Goal: Task Accomplishment & Management: Manage account settings

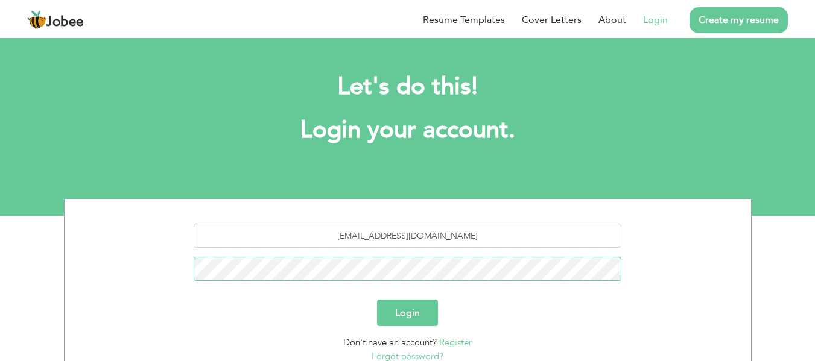
click at [377, 300] on button "Login" at bounding box center [407, 313] width 61 height 27
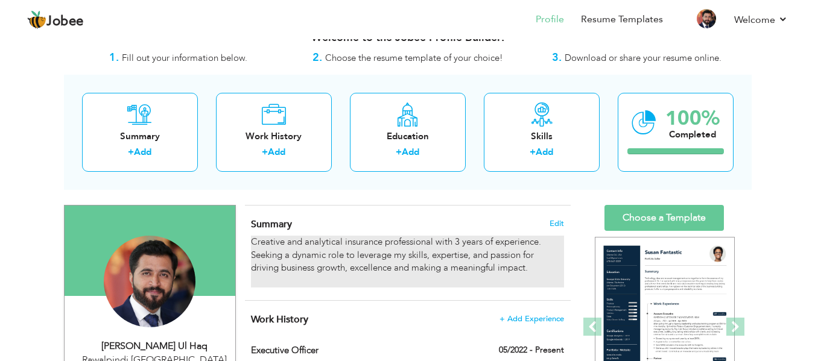
scroll to position [60, 0]
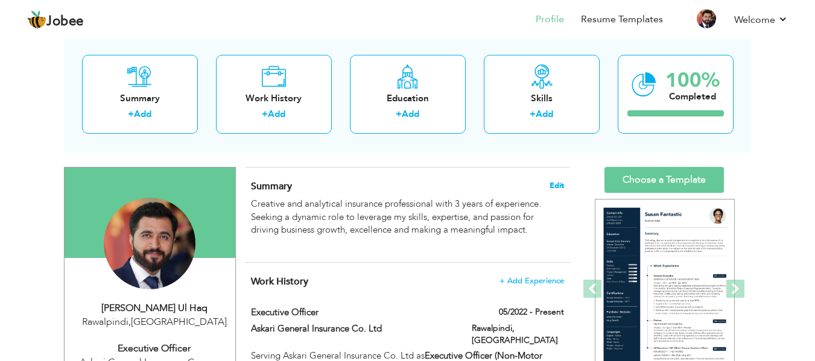
click at [557, 184] on span "Edit" at bounding box center [557, 186] width 14 height 8
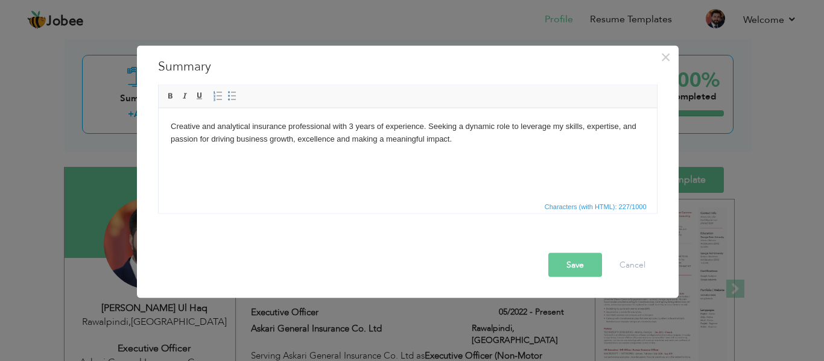
drag, startPoint x: 457, startPoint y: 141, endPoint x: 452, endPoint y: 144, distance: 6.2
click at [452, 144] on body "Creative and analytical insurance professional with 3 years of experience. Seek…" at bounding box center [407, 138] width 474 height 37
drag, startPoint x: 424, startPoint y: 127, endPoint x: 290, endPoint y: 127, distance: 134.5
click at [290, 127] on body "Creative and analytical insurance professional with 3 years of experience. Seek…" at bounding box center [407, 138] width 474 height 37
click at [423, 126] on body "Creative and analytical insurance professional with 3 years of experience. Seek…" at bounding box center [407, 138] width 474 height 37
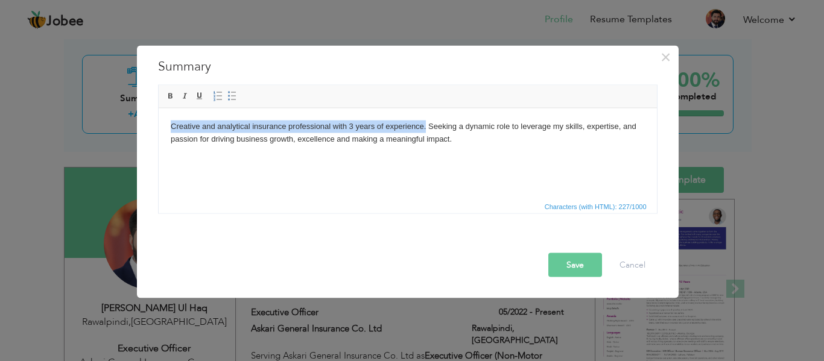
drag, startPoint x: 425, startPoint y: 126, endPoint x: 170, endPoint y: 129, distance: 255.2
click at [170, 129] on body "Creative and analytical insurance professional with 3 years of experience. Seek…" at bounding box center [407, 138] width 474 height 37
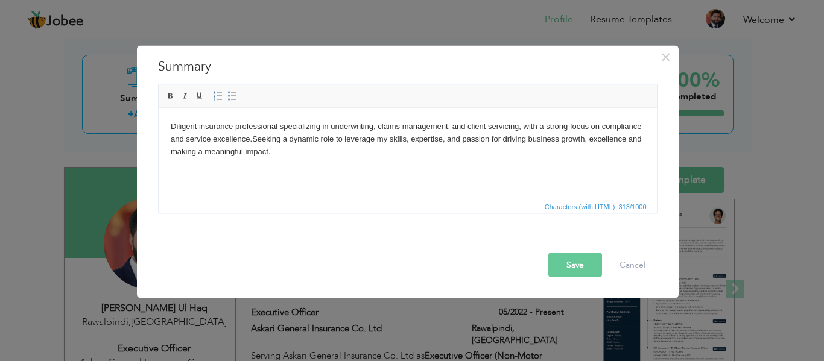
click at [294, 156] on body "Diligent insurance professional specializing in underwriting, claims management…" at bounding box center [407, 145] width 474 height 50
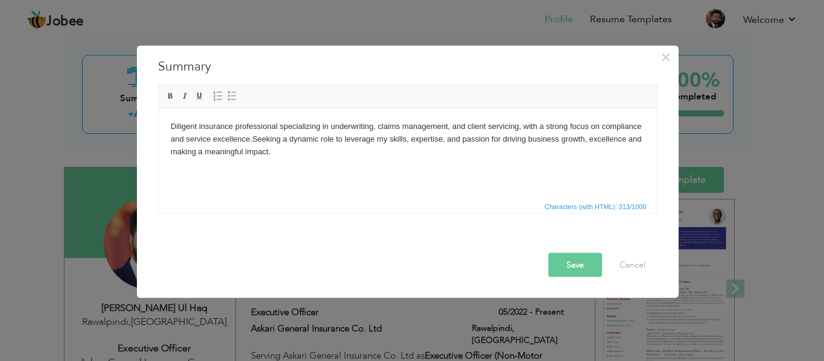
drag, startPoint x: 291, startPoint y: 154, endPoint x: 165, endPoint y: 121, distance: 129.8
click at [165, 121] on html "Diligent insurance professional specializing in underwriting, claims management…" at bounding box center [407, 145] width 498 height 74
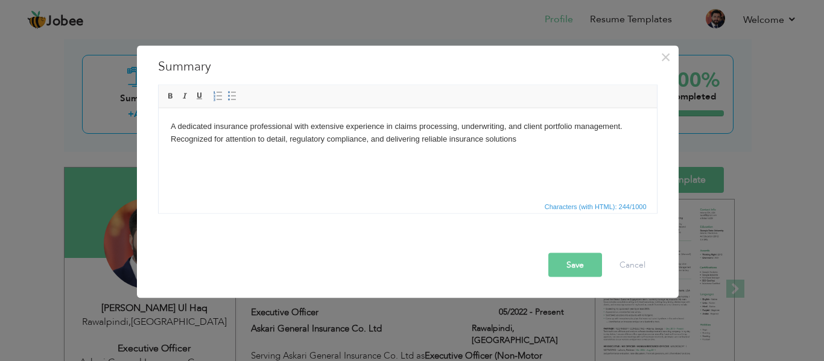
click at [212, 124] on body "A dedicated insurance professional with extensive experience in claims processi…" at bounding box center [407, 138] width 474 height 37
click at [334, 127] on body "A diligent insurance professional with extensive experience in claims processin…" at bounding box center [407, 138] width 474 height 37
click at [477, 145] on body "A diligent insurance professional with experience in claims processing, underwr…" at bounding box center [407, 138] width 474 height 37
click at [469, 138] on body "A diligent insurance professional with experience in claims processing, underwr…" at bounding box center [407, 138] width 474 height 37
click at [582, 264] on button "Save" at bounding box center [575, 265] width 54 height 24
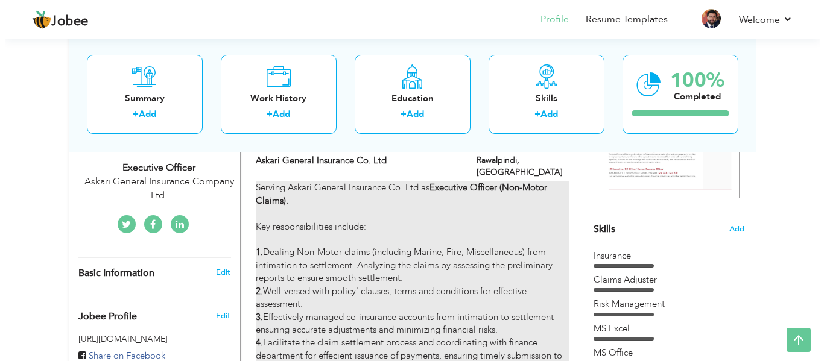
scroll to position [181, 0]
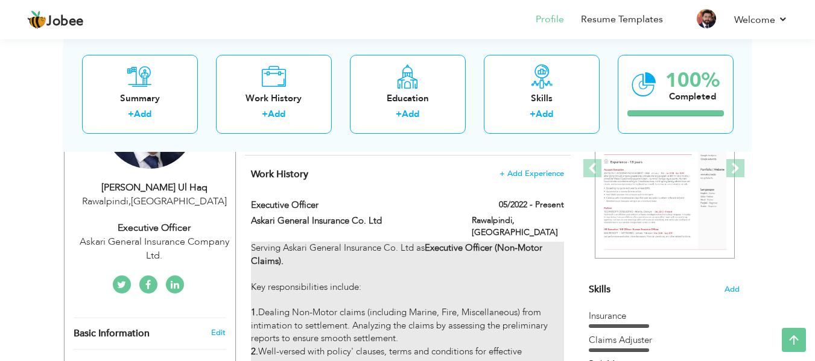
type input "Executive Officer"
type input "Askari General Insurance Co. Ltd"
type input "05/2022"
type input "Pakistan"
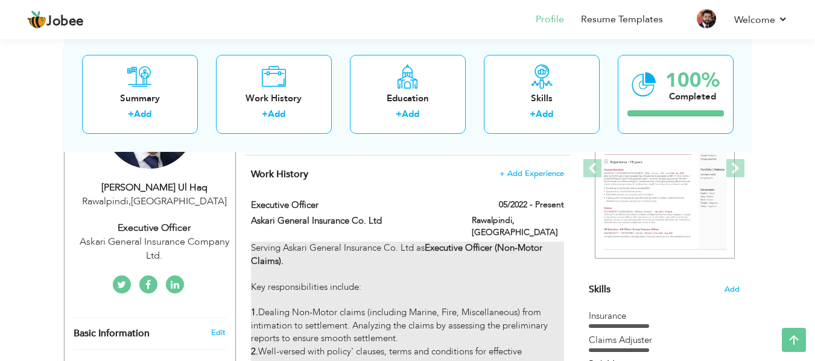
type input "Rawalpindi"
checkbox input "true"
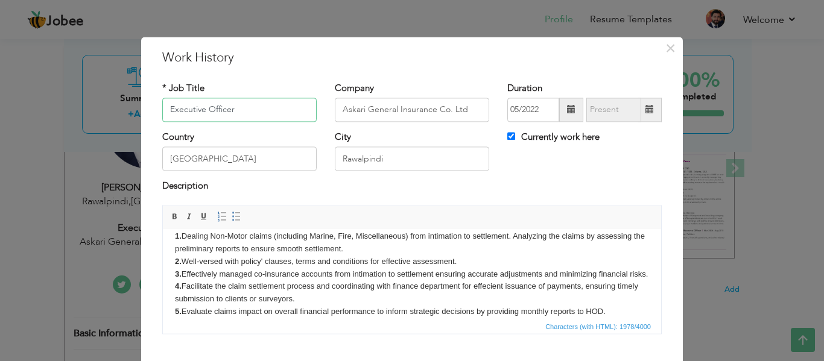
scroll to position [0, 0]
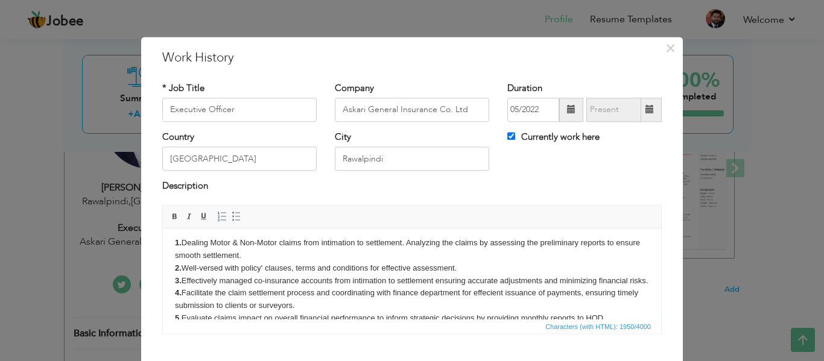
scroll to position [53, 0]
click at [270, 260] on body "Serving Askari General Insurance Co. Ltd as Executive Officer (Non-Motor Claims…" at bounding box center [412, 332] width 474 height 288
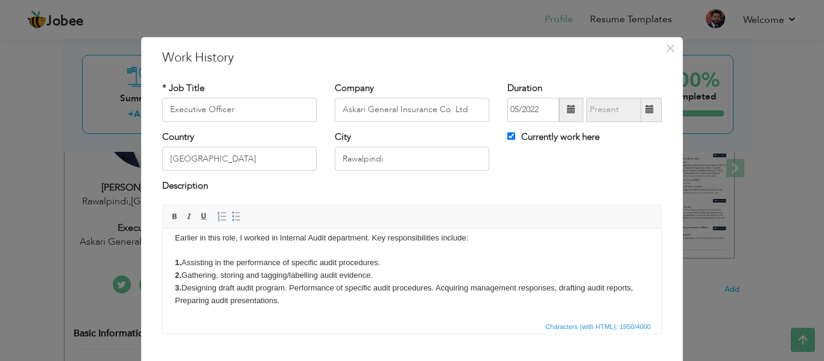
scroll to position [71, 0]
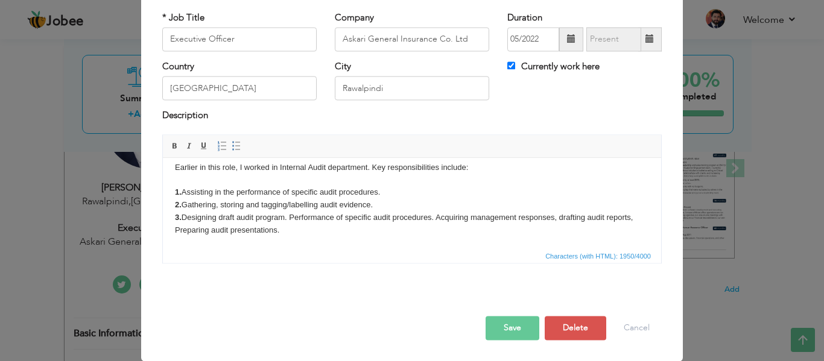
click at [510, 319] on button "Save" at bounding box center [513, 328] width 54 height 24
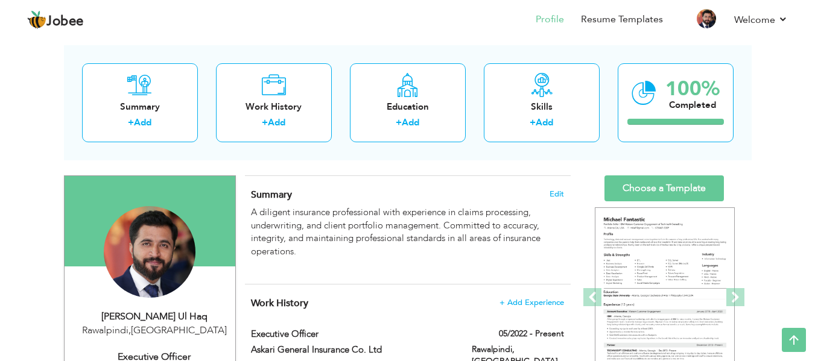
scroll to position [0, 0]
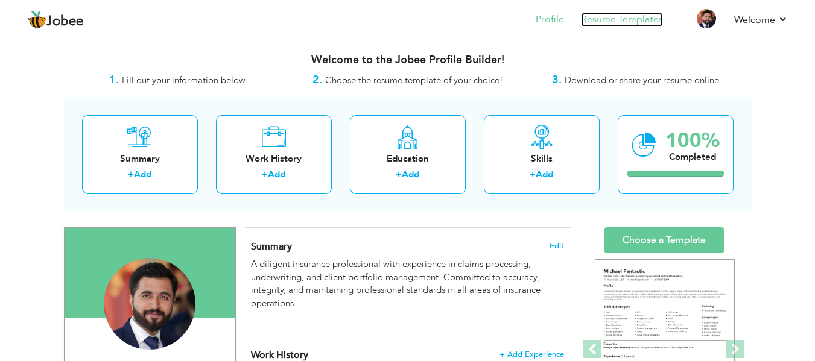
click at [617, 20] on link "Resume Templates" at bounding box center [622, 20] width 82 height 14
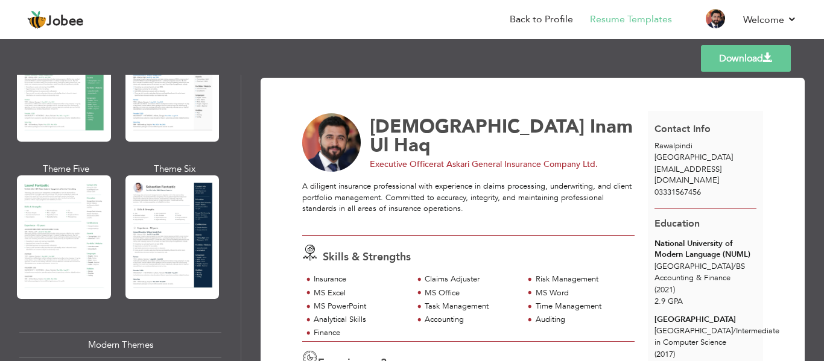
scroll to position [302, 0]
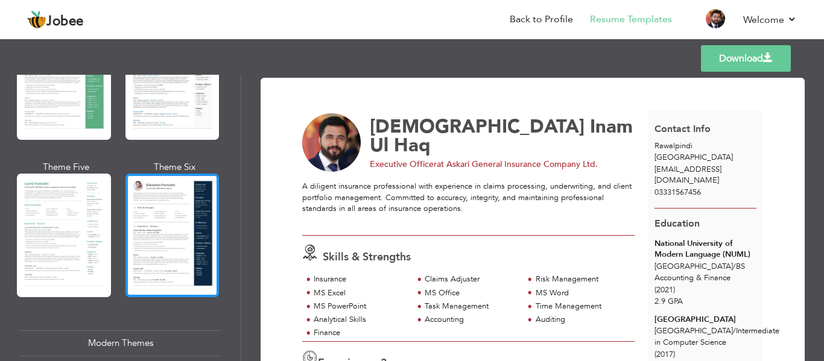
click at [170, 196] on div at bounding box center [172, 236] width 94 height 124
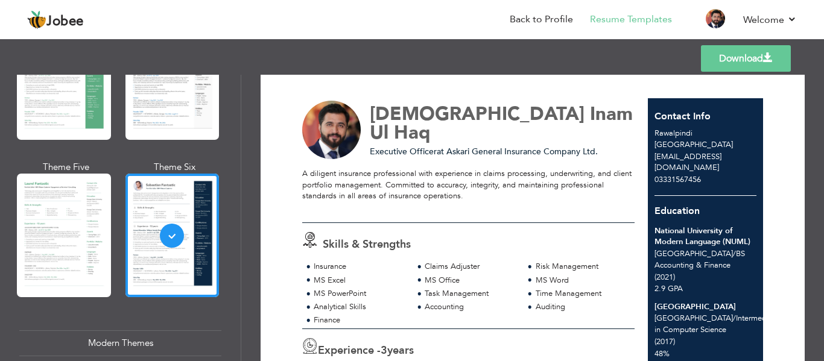
scroll to position [0, 0]
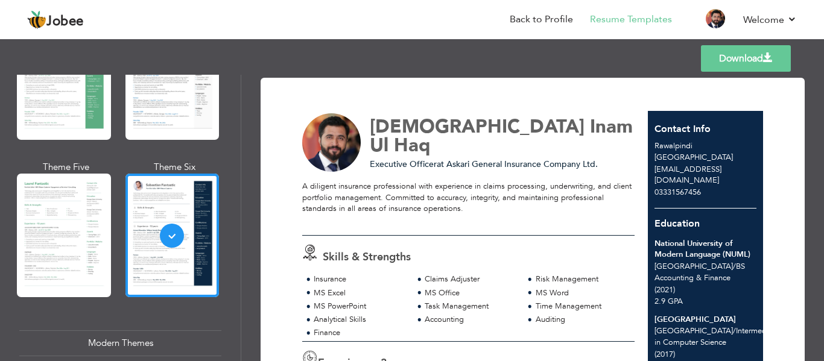
click at [749, 58] on link "Download" at bounding box center [746, 58] width 90 height 27
click at [524, 22] on link "Back to Profile" at bounding box center [541, 20] width 63 height 14
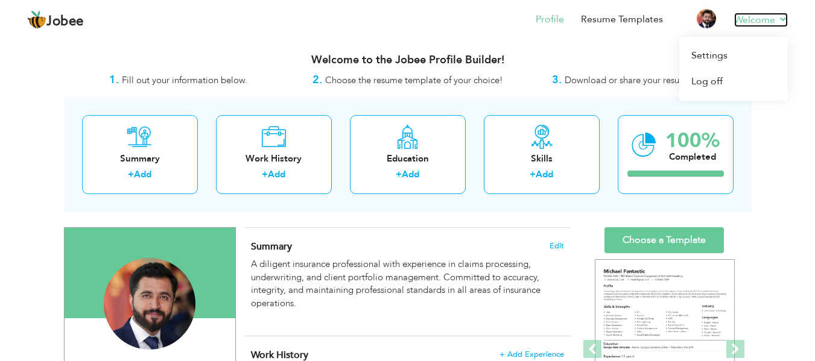
click at [775, 16] on link "Welcome" at bounding box center [761, 20] width 54 height 14
click at [759, 16] on link "Welcome" at bounding box center [761, 20] width 54 height 14
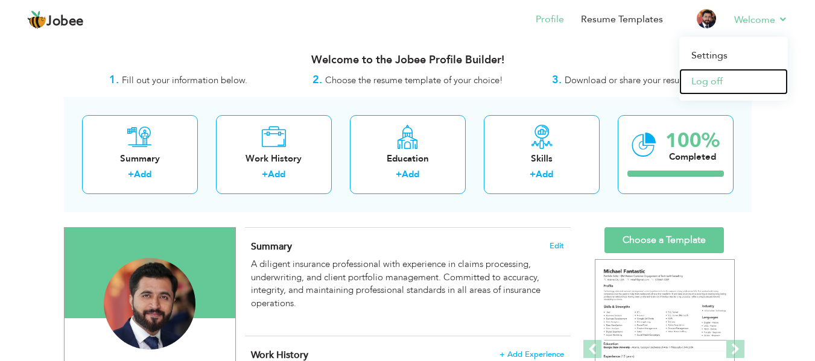
click at [720, 80] on link "Log off" at bounding box center [733, 82] width 109 height 26
